Goal: Information Seeking & Learning: Learn about a topic

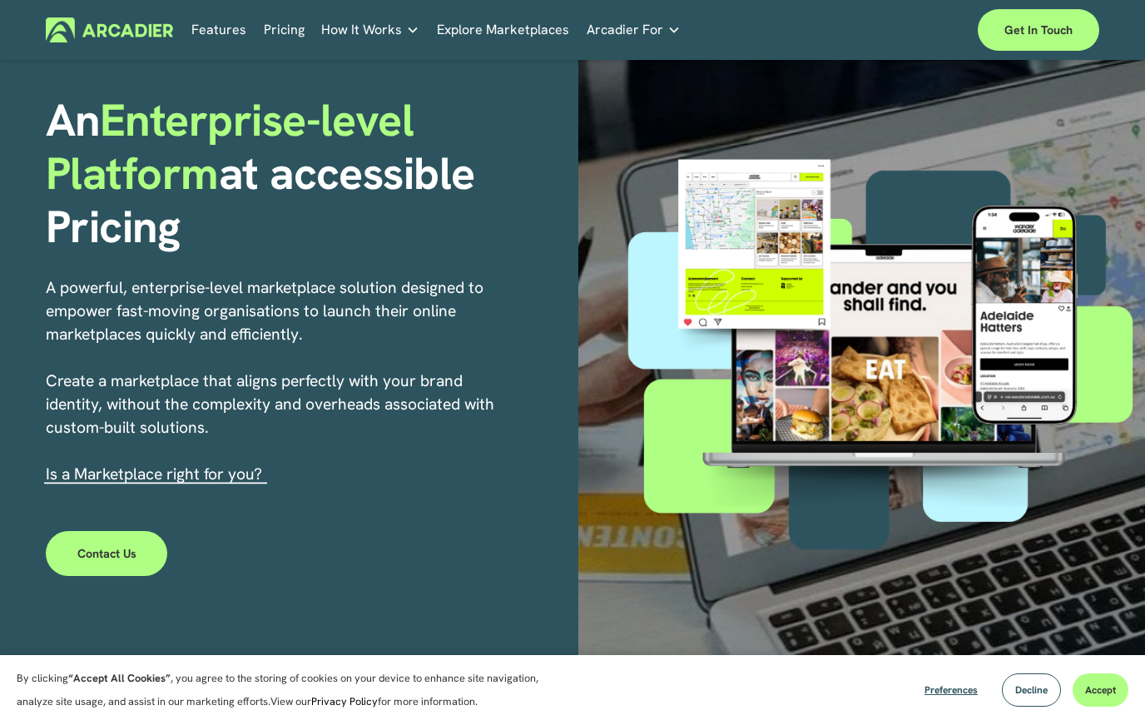
scroll to position [102, 0]
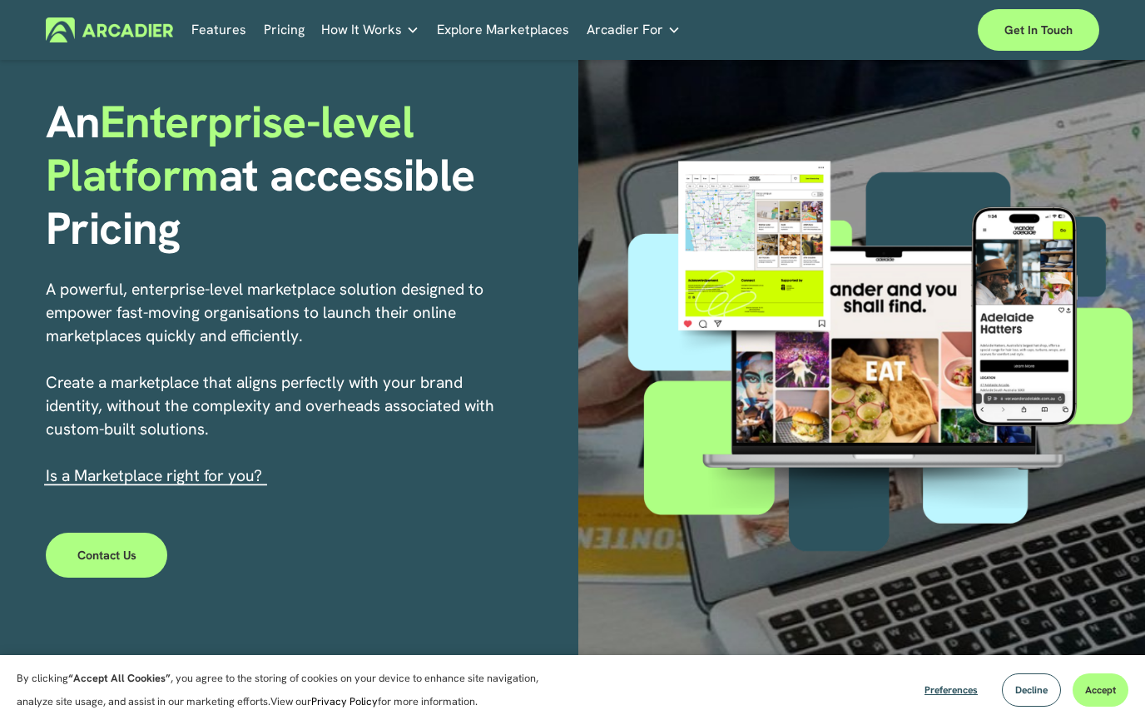
click at [226, 32] on link "Features" at bounding box center [218, 30] width 55 height 26
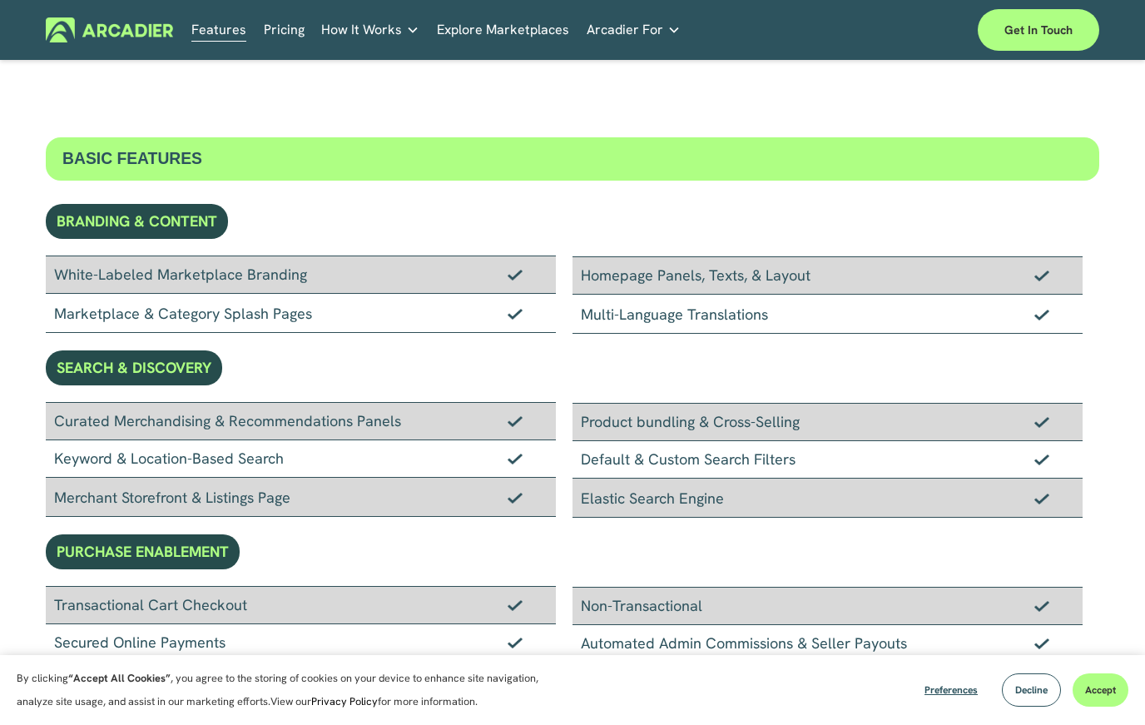
click at [280, 35] on link "Pricing" at bounding box center [284, 30] width 41 height 26
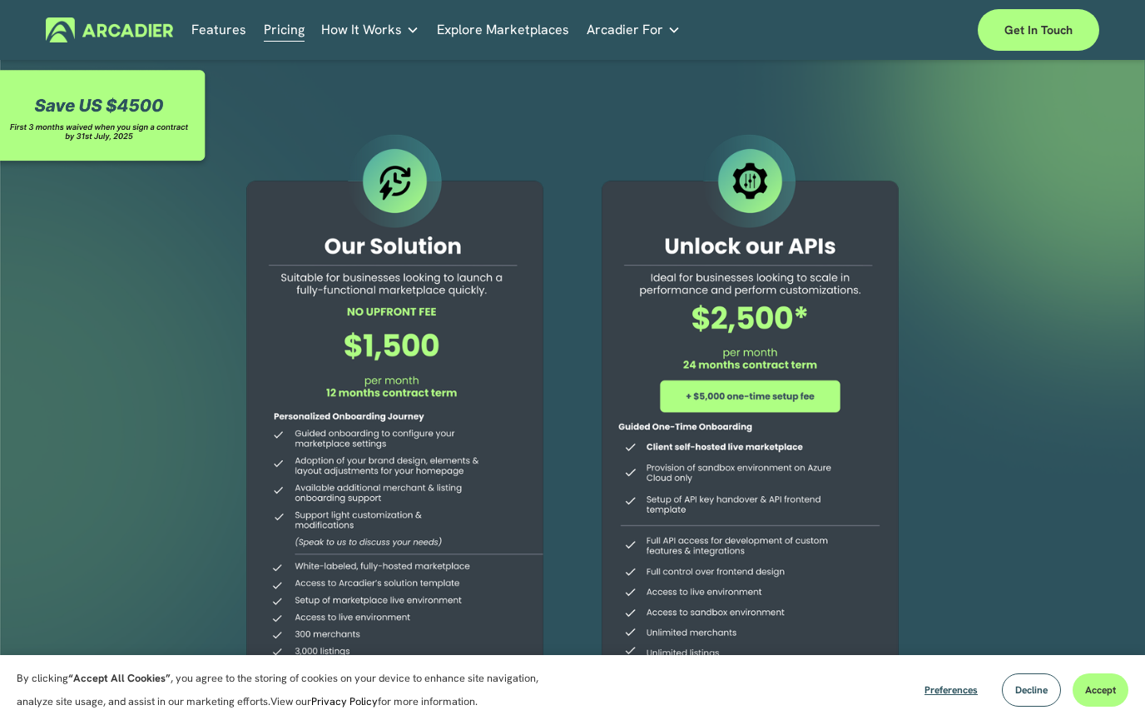
click at [519, 36] on link "Explore Marketplaces" at bounding box center [503, 30] width 132 height 26
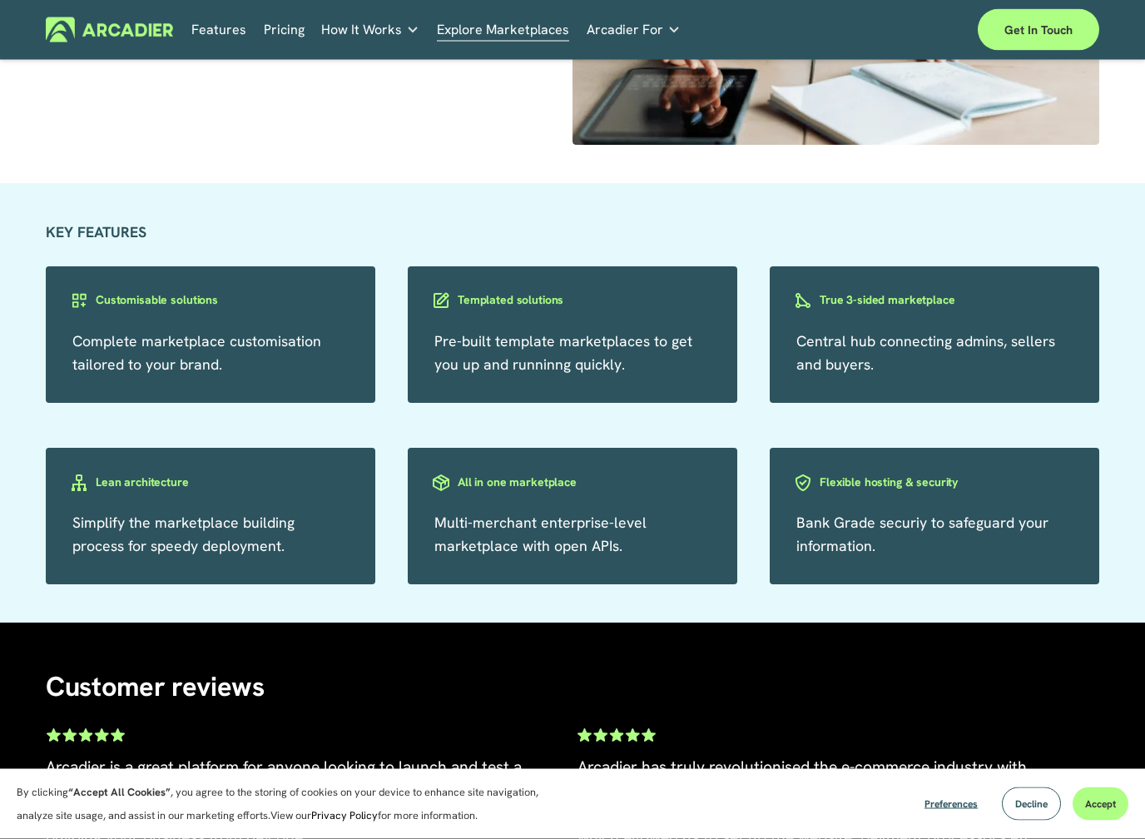
scroll to position [2517, 0]
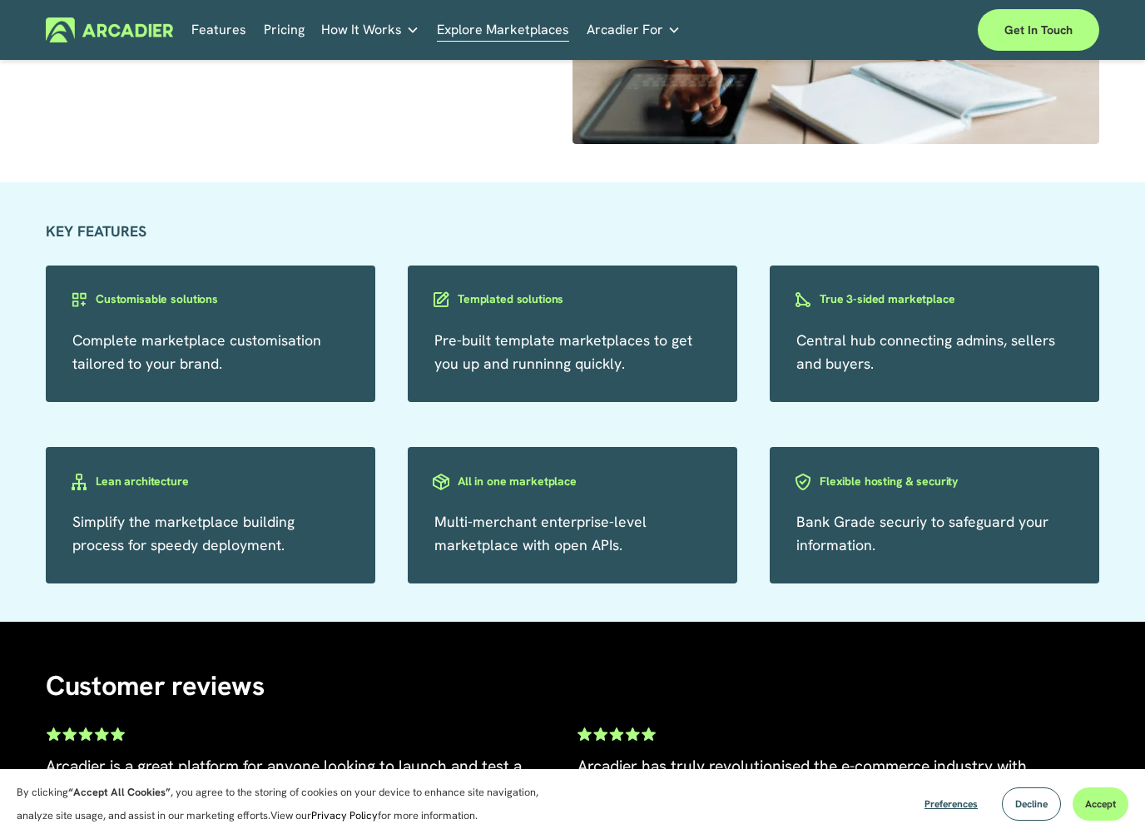
click at [896, 304] on h3 "True 3-sided marketplace" at bounding box center [888, 299] width 136 height 16
